Goal: Complete Application Form: Complete application form

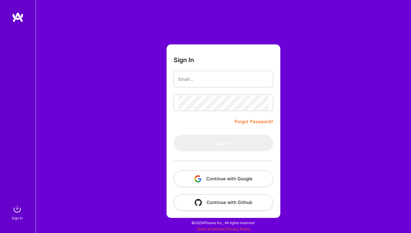
click at [246, 181] on button "Continue with Google" at bounding box center [224, 179] width 100 height 17
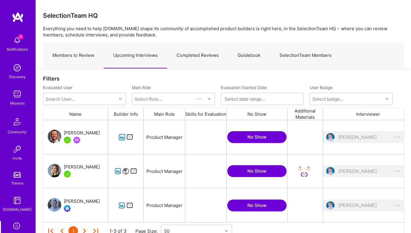
scroll to position [102, 361]
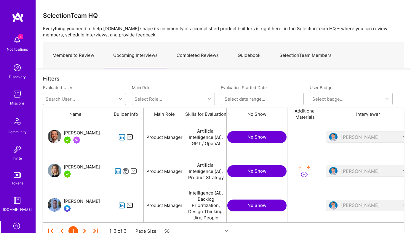
click at [248, 10] on div "SelectionTeam HQ Everything you need to help [DOMAIN_NAME] shape its community …" at bounding box center [224, 34] width 376 height 69
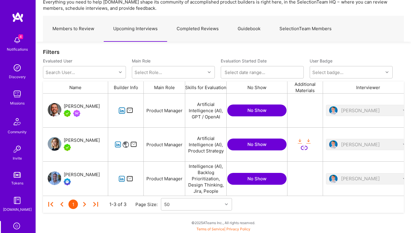
click at [123, 179] on icon "grid" at bounding box center [122, 179] width 7 height 7
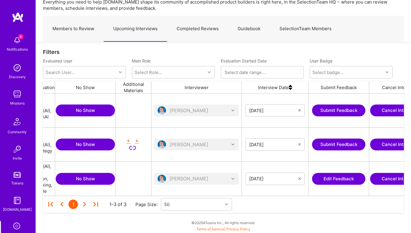
scroll to position [0, 202]
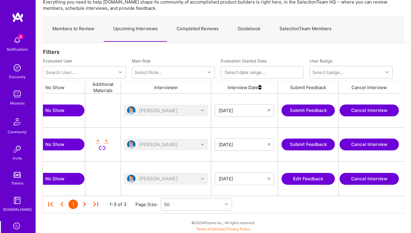
click at [315, 177] on button "Edit Feedback" at bounding box center [308, 179] width 53 height 12
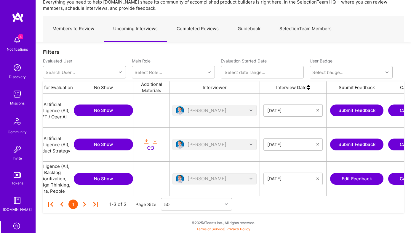
scroll to position [0, 202]
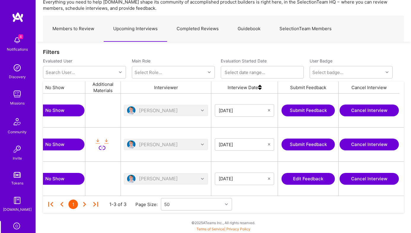
click at [295, 178] on button "Edit Feedback" at bounding box center [308, 179] width 53 height 12
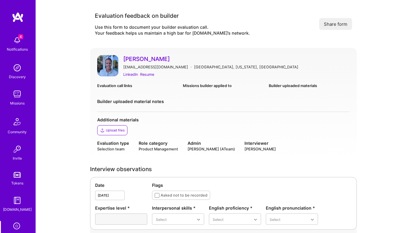
click at [96, 153] on div "[PERSON_NAME] [EMAIL_ADDRESS][DOMAIN_NAME] · [GEOGRAPHIC_DATA], [US_STATE], [GE…" at bounding box center [223, 103] width 267 height 111
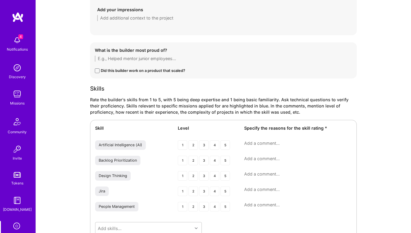
scroll to position [846, 0]
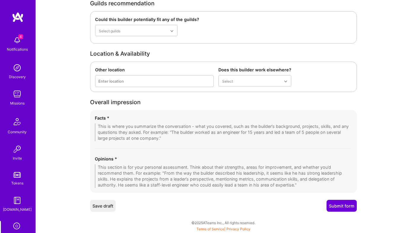
click at [147, 177] on textarea at bounding box center [224, 177] width 258 height 24
click at [130, 131] on textarea at bounding box center [224, 133] width 258 height 18
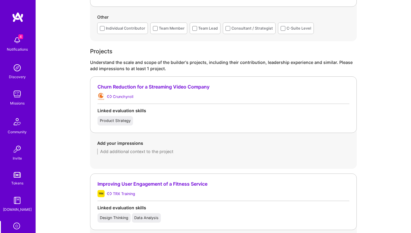
scroll to position [349, 0]
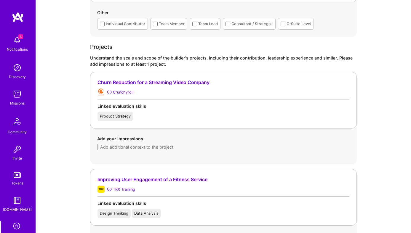
click at [128, 84] on div "Churn Reduction for a Streaming Video Company" at bounding box center [224, 83] width 252 height 6
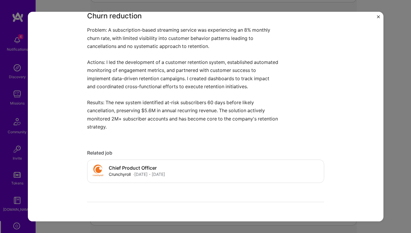
scroll to position [218, 0]
click at [378, 15] on img "Close" at bounding box center [378, 16] width 3 height 3
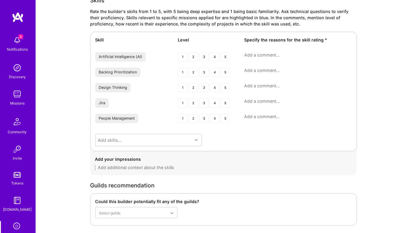
scroll to position [867, 0]
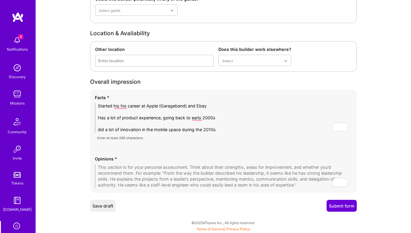
click at [233, 130] on textarea "Started his his career at Apple (Garageband) and Ebay Has a lot of product expe…" at bounding box center [224, 118] width 258 height 30
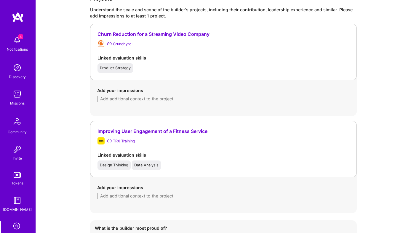
scroll to position [371, 0]
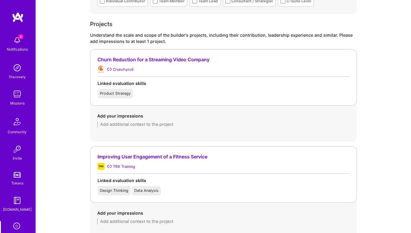
type textarea "Started his his career at Apple (Garageband) and Ebay Has a lot of product expe…"
click at [122, 125] on textarea at bounding box center [223, 125] width 253 height 6
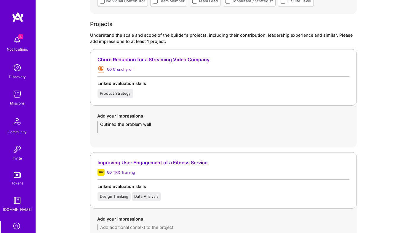
scroll to position [884, 0]
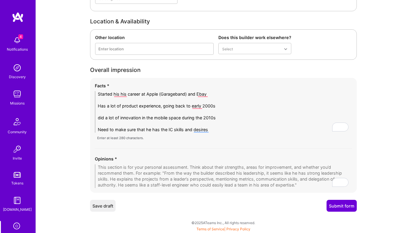
type textarea "Outlined the problem well"
click at [116, 174] on textarea "To enrich screen reader interactions, please activate Accessibility in Grammarl…" at bounding box center [224, 177] width 258 height 24
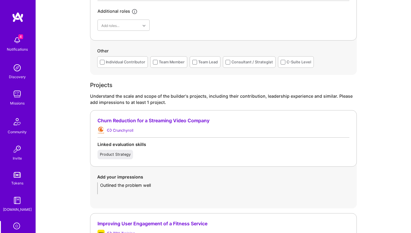
scroll to position [296, 0]
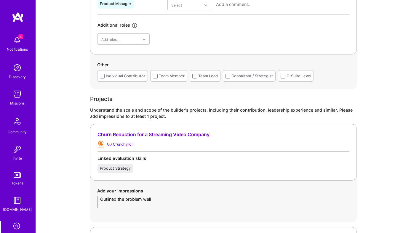
type textarea "Chose not to talk about one of his recent projects with AI"
click at [134, 204] on textarea "Outlined the problem well" at bounding box center [223, 203] width 253 height 12
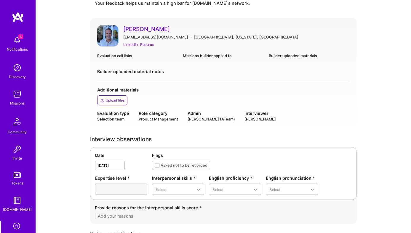
scroll to position [5, 0]
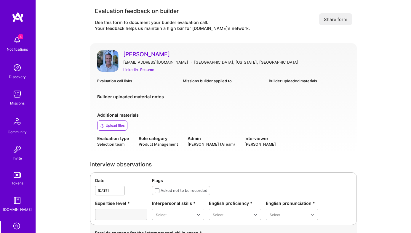
type textarea "Outlined the problem well Decided to build a new platform vs refactor the exist…"
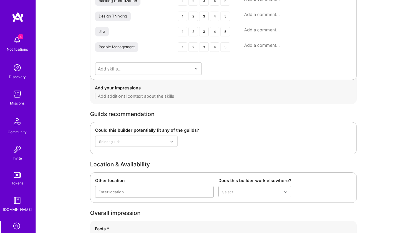
scroll to position [886, 0]
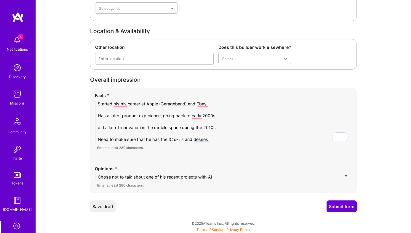
click at [232, 139] on textarea "Started his his career at Apple (Garageband) and Ebay Has a lot of product expe…" at bounding box center [224, 122] width 258 height 42
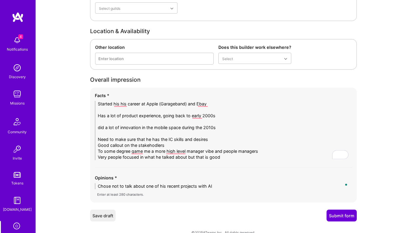
scroll to position [896, 0]
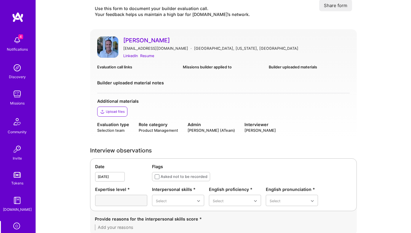
scroll to position [0, 0]
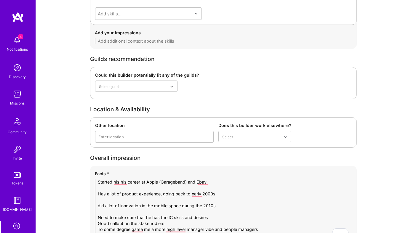
scroll to position [896, 0]
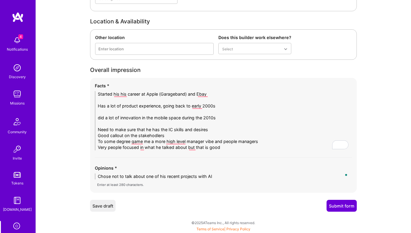
click at [231, 147] on textarea "Started his his career at Apple (Garageband) and Ebay Has a lot of product expe…" at bounding box center [224, 120] width 258 height 59
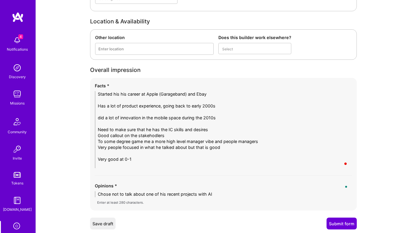
scroll to position [0, 0]
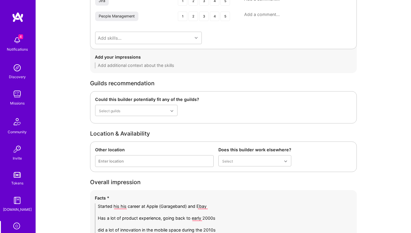
scroll to position [920, 0]
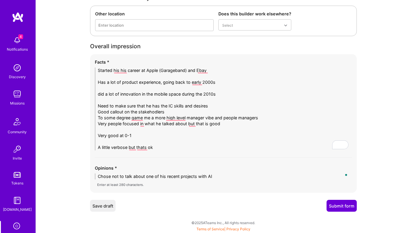
click at [164, 145] on textarea "Started his his career at Apple (Garageband) and Ebay Has a lot of product expe…" at bounding box center [224, 109] width 258 height 83
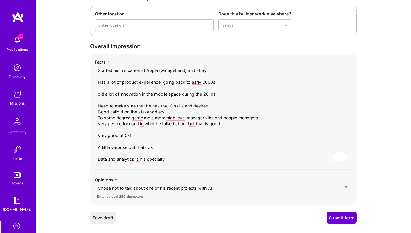
type textarea "Started his his career at Apple (Garageband) and Ebay Has a lot of product expe…"
click at [110, 218] on button "Save draft" at bounding box center [103, 218] width 26 height 12
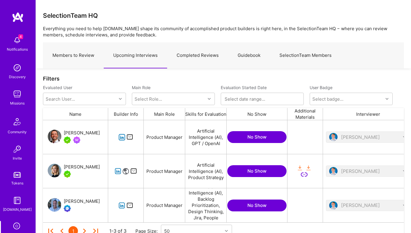
scroll to position [0, 0]
click at [164, 20] on div "SelectionTeam HQ Everything you need to help [DOMAIN_NAME] shape its community …" at bounding box center [224, 34] width 376 height 69
click at [120, 136] on icon "grid" at bounding box center [122, 137] width 7 height 7
click at [165, 26] on p "Everything you need to help [DOMAIN_NAME] shape its community of accomplished p…" at bounding box center [223, 32] width 361 height 12
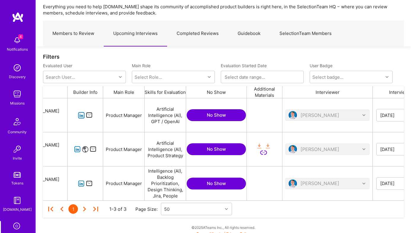
scroll to position [0, 202]
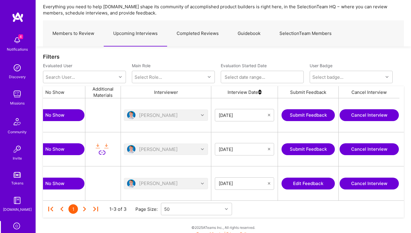
click at [321, 112] on button "Submit Feedback" at bounding box center [308, 115] width 53 height 12
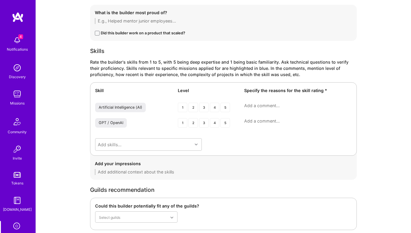
scroll to position [668, 0]
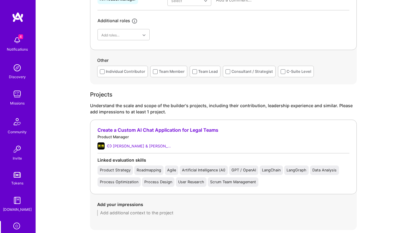
scroll to position [307, 0]
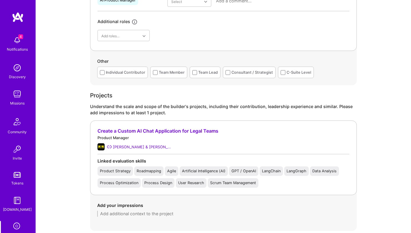
click at [78, 127] on div "Evaluation feedback on builder Use this form to document your builder evaluatio…" at bounding box center [224, 233] width 376 height 1081
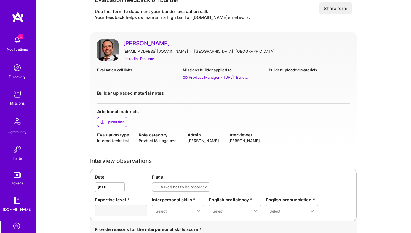
scroll to position [0, 0]
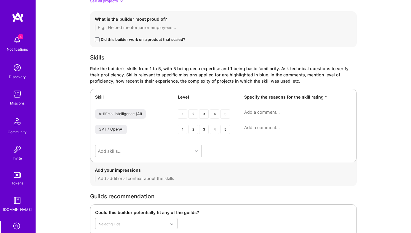
scroll to position [854, 0]
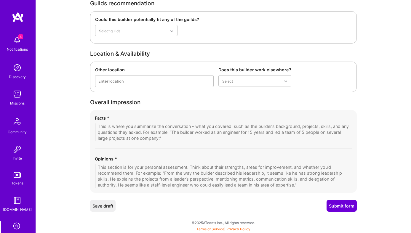
click at [153, 127] on textarea at bounding box center [224, 133] width 258 height 18
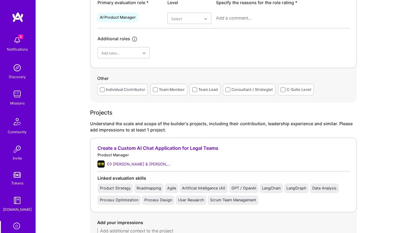
scroll to position [287, 0]
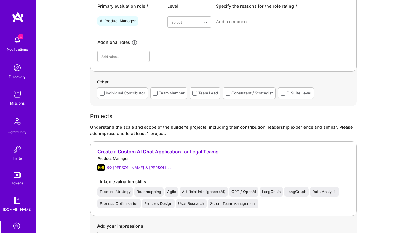
type textarea "liked his focus on churn using langchain, langAi did an opportunity with morgan…"
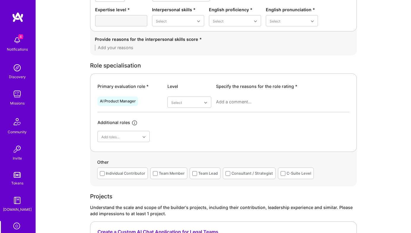
scroll to position [397, 0]
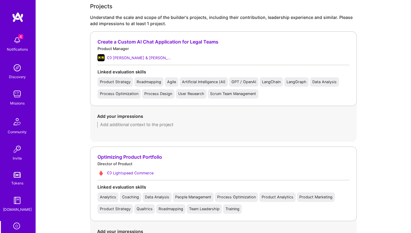
click at [139, 125] on textarea at bounding box center [223, 125] width 253 height 6
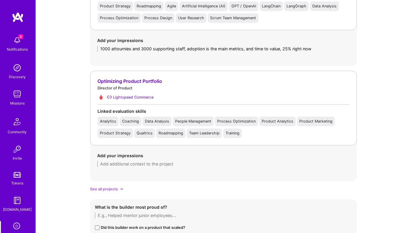
scroll to position [473, 0]
type textarea "1000 attournies and 3000 supporting staff, adoption is the main metrics, and ti…"
click at [156, 167] on div "Add your impressions" at bounding box center [223, 159] width 267 height 29
click at [129, 161] on textarea at bounding box center [223, 164] width 253 height 6
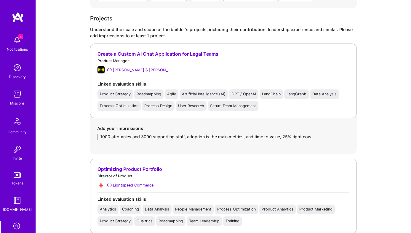
scroll to position [383, 0]
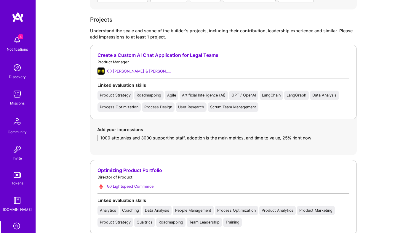
type textarea "Talked a bit about him wanting to do AI here but didn't"
click at [321, 140] on textarea "1000 attournies and 3000 supporting staff, adoption is the main metrics, and ti…" at bounding box center [223, 138] width 253 height 6
click at [127, 134] on div "Add your impressions 1000 attorney and 3000 supporting staff, adoption is the m…" at bounding box center [223, 134] width 253 height 15
click at [154, 141] on textarea "1000 attorney and 3000 supporting staff, adoption is the main metrics, and time…" at bounding box center [223, 138] width 253 height 6
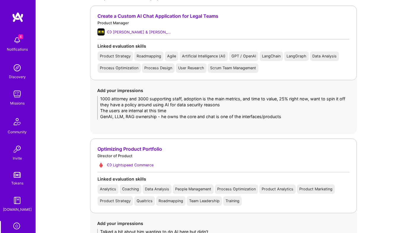
scroll to position [423, 0]
click at [271, 115] on textarea "1000 attorney and 3000 supporting staff, adoption is the main metrics, and time…" at bounding box center [223, 108] width 253 height 24
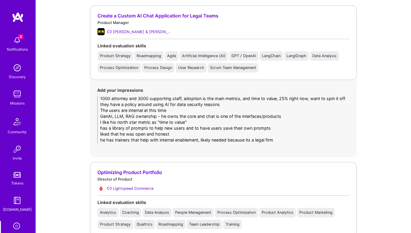
scroll to position [0, 0]
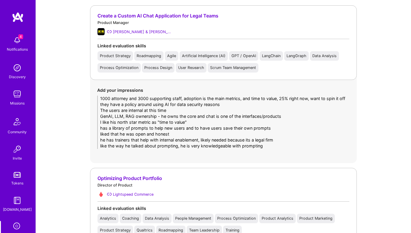
click at [278, 144] on textarea "1000 attorney and 3000 supporting staff, adoption is the main metrics, and time…" at bounding box center [223, 122] width 253 height 53
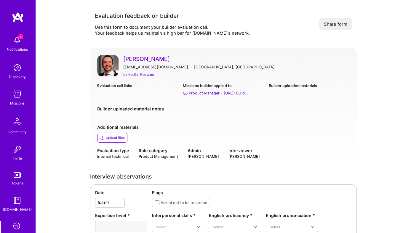
type textarea "1000 attorney and 3000 supporting staff, adoption is the main metrics, and time…"
click at [292, 65] on div "jlarocqu@gmail.com · Quebec, Canada" at bounding box center [236, 67] width 227 height 6
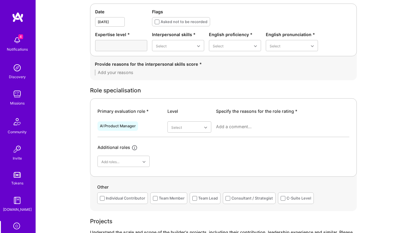
scroll to position [182, 0]
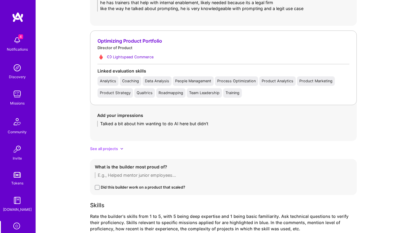
scroll to position [558, 0]
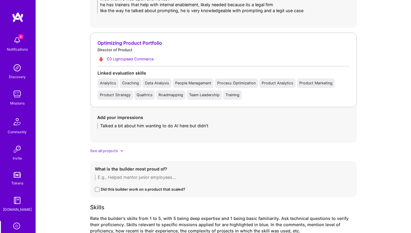
click at [80, 132] on div "Evaluation feedback on builder Use this form to document your builder evaluatio…" at bounding box center [224, 10] width 376 height 1137
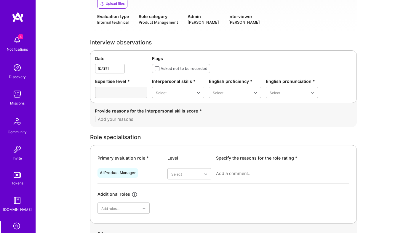
scroll to position [0, 0]
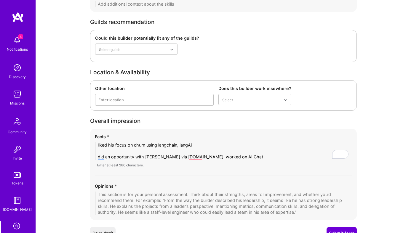
scroll to position [910, 0]
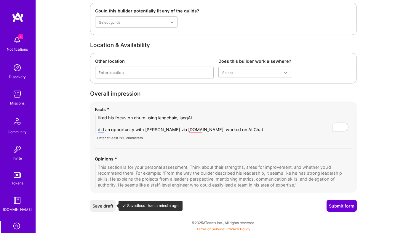
click at [111, 204] on button "Save draft" at bounding box center [103, 206] width 26 height 12
click at [109, 203] on button "Save draft" at bounding box center [103, 206] width 26 height 12
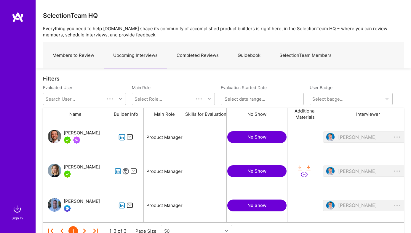
scroll to position [102, 361]
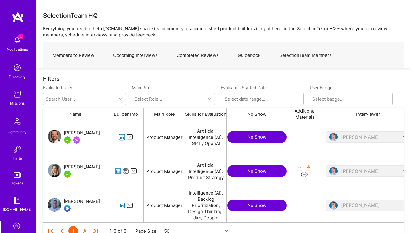
click at [115, 171] on icon "grid" at bounding box center [118, 171] width 7 height 7
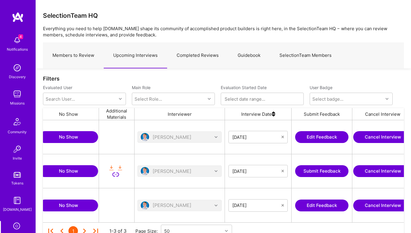
scroll to position [0, 202]
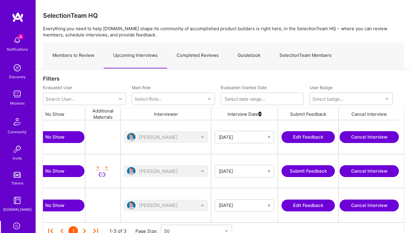
click at [324, 172] on button "Submit Feedback" at bounding box center [308, 172] width 53 height 12
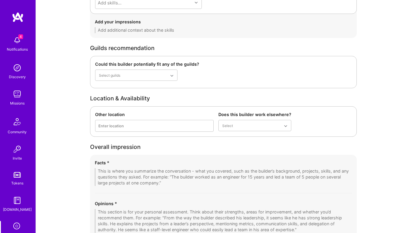
scroll to position [961, 0]
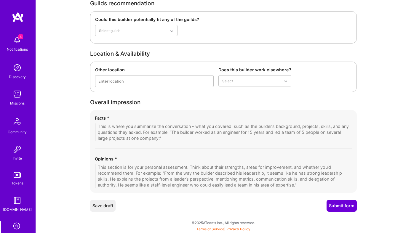
click at [132, 136] on textarea at bounding box center [224, 133] width 258 height 18
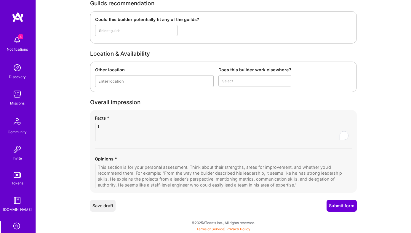
scroll to position [957, 0]
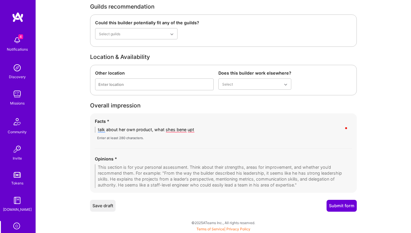
click at [146, 208] on div "Save draft Submit form" at bounding box center [223, 206] width 267 height 12
click at [199, 129] on textarea "talk about her own product, what shes bene upt" at bounding box center [224, 130] width 258 height 6
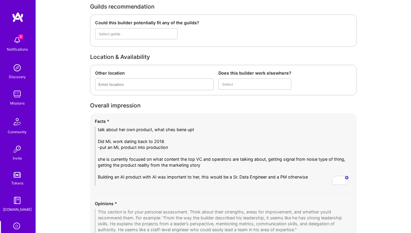
scroll to position [0, 0]
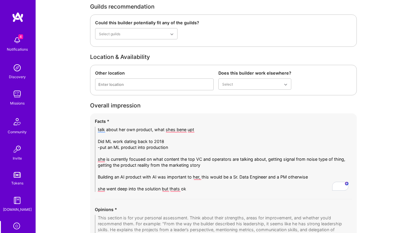
click at [204, 193] on div "Facts * talk about her own product, what shes bene upt Did ML work dating back …" at bounding box center [223, 179] width 267 height 130
click at [219, 185] on textarea "talk about her own product, what shes bene upt Did ML work dating back to 2018 …" at bounding box center [224, 159] width 258 height 65
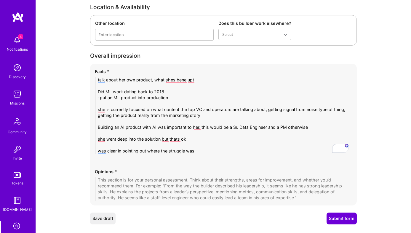
scroll to position [1008, 0]
click at [202, 156] on div "Facts * talk about her own product, what shes bene upt Did ML work dating back …" at bounding box center [223, 134] width 267 height 142
click at [205, 151] on textarea "talk about her own product, what shes bene upt Did ML work dating back to 2018 …" at bounding box center [224, 115] width 258 height 77
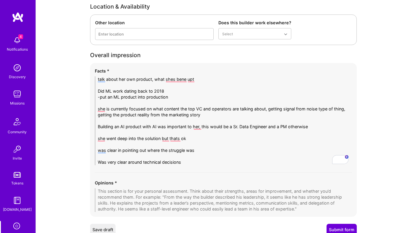
type textarea "talk about her own product, what shes bene upt Did ML work dating back to 2018 …"
